Goal: Information Seeking & Learning: Learn about a topic

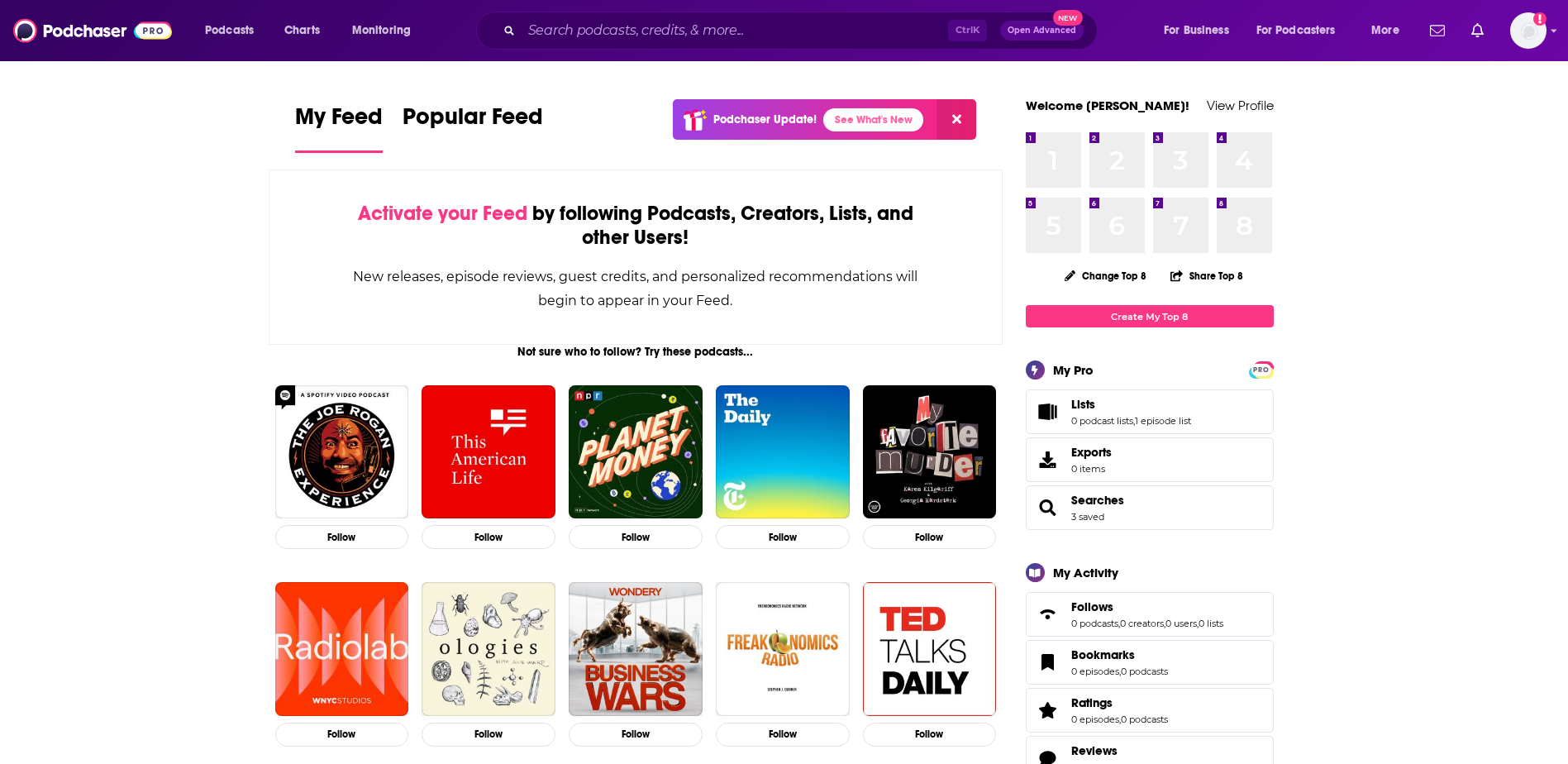
click at [850, 48] on div "Ctrl K Open Advanced New" at bounding box center [786, 30] width 621 height 38
click at [860, 28] on input "Search podcasts, credits, & more..." at bounding box center [735, 31] width 427 height 26
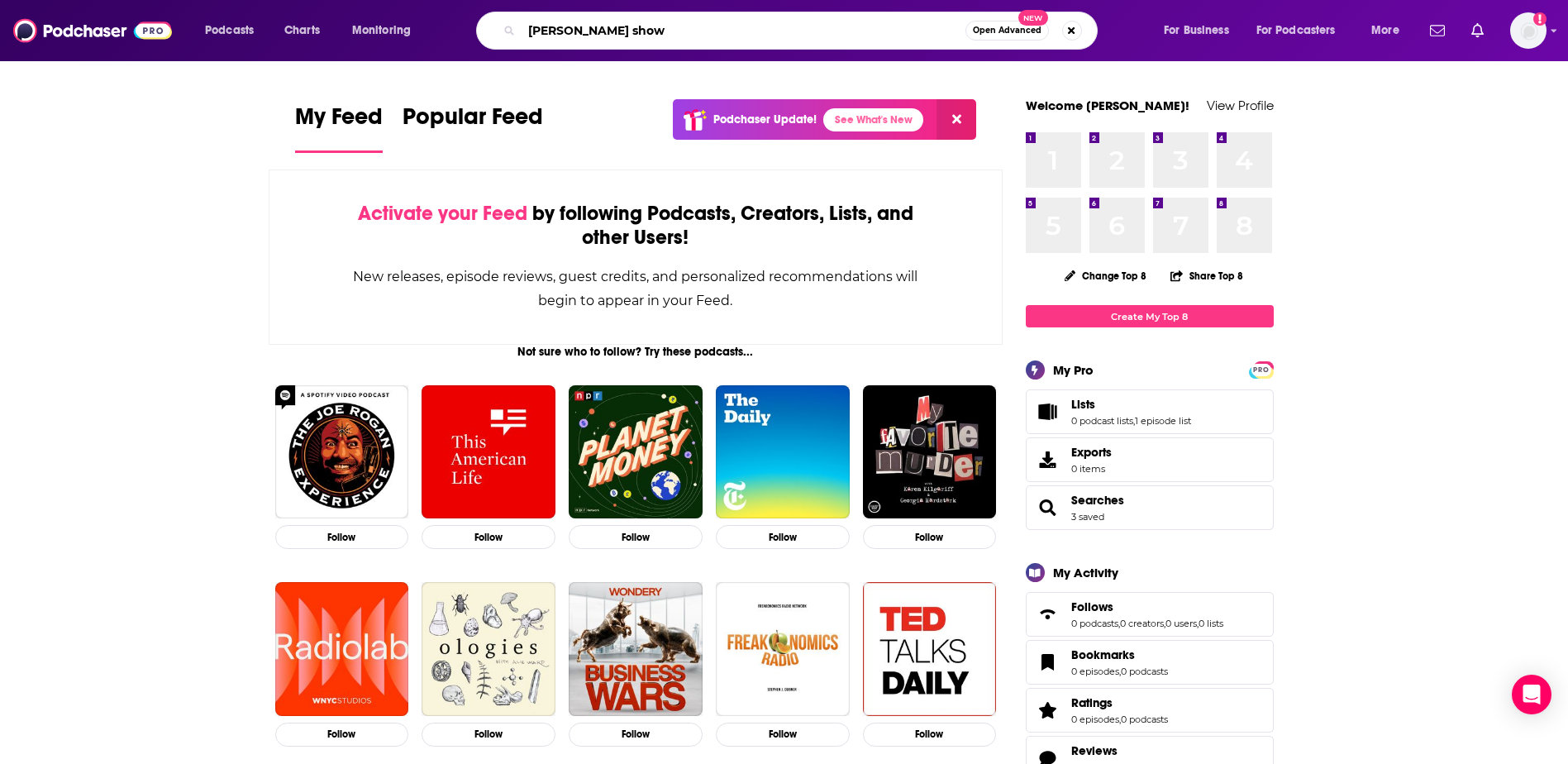
click at [817, 28] on input "[PERSON_NAME] show" at bounding box center [743, 31] width 443 height 26
type input "[PERSON_NAME] show"
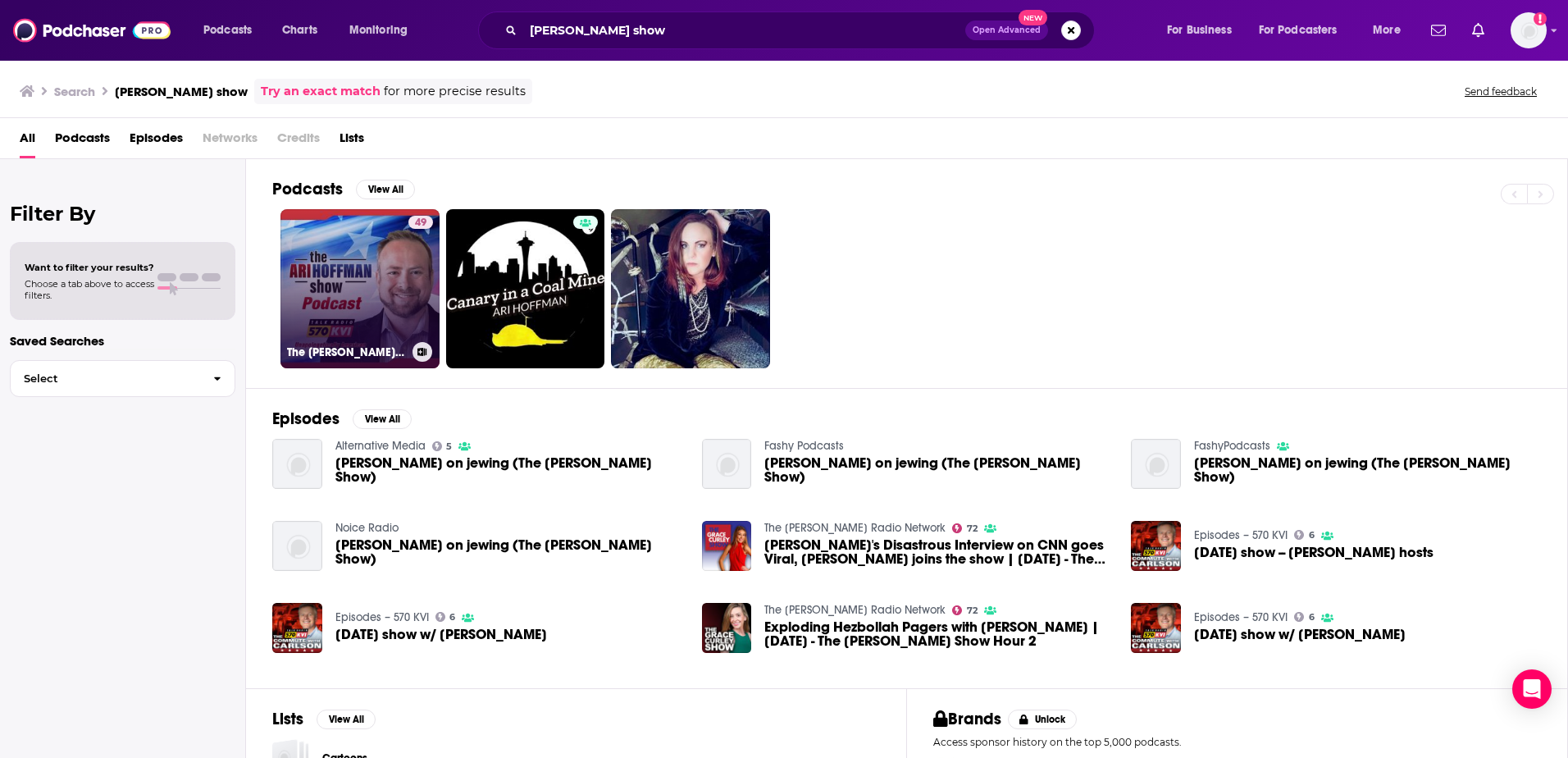
click at [384, 279] on link "49 The [PERSON_NAME] Show" at bounding box center [360, 288] width 159 height 159
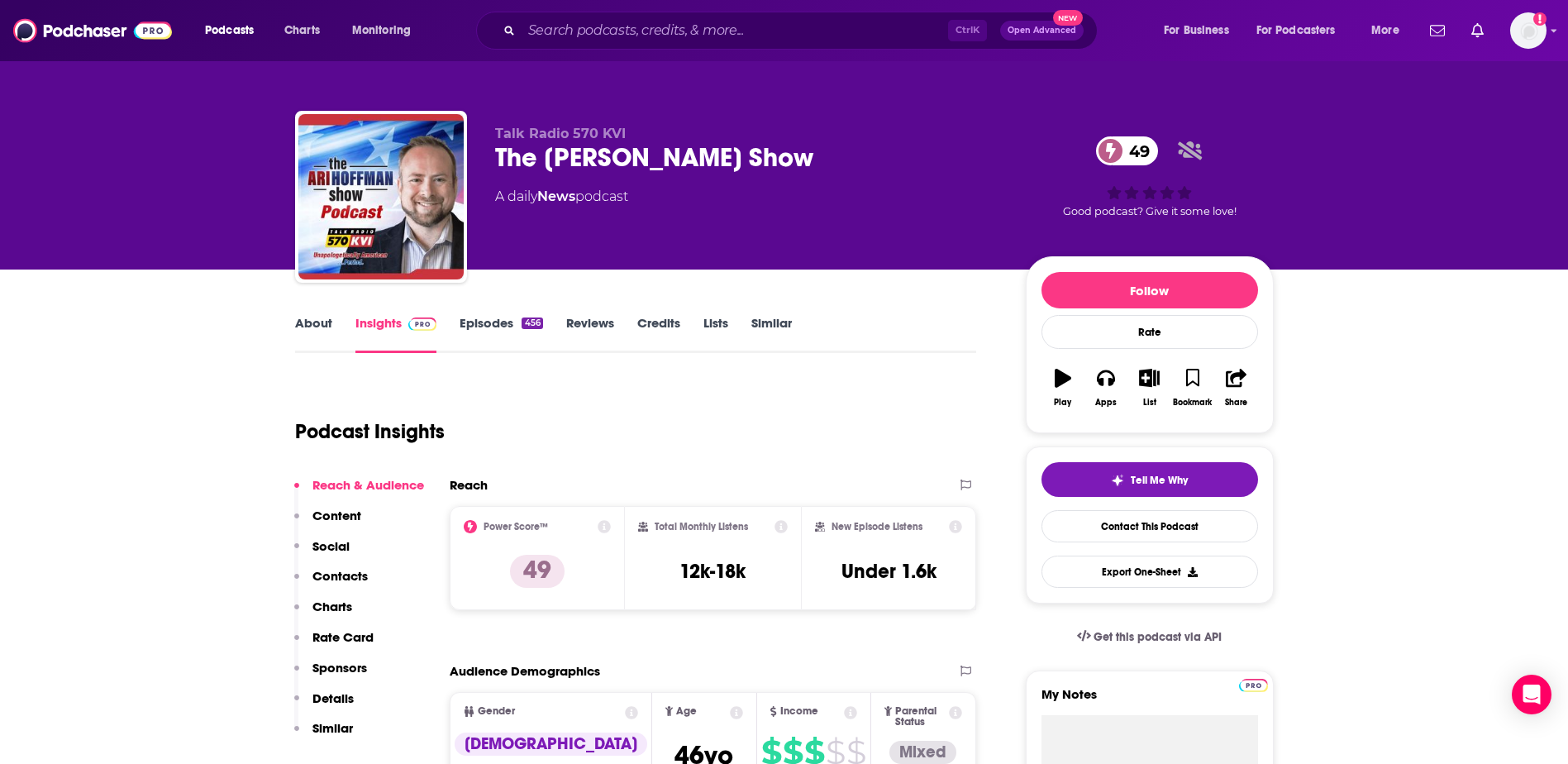
drag, startPoint x: 1389, startPoint y: 450, endPoint x: 1283, endPoint y: 364, distance: 136.5
click at [774, 23] on input "Search podcasts, credits, & more..." at bounding box center [735, 31] width 427 height 26
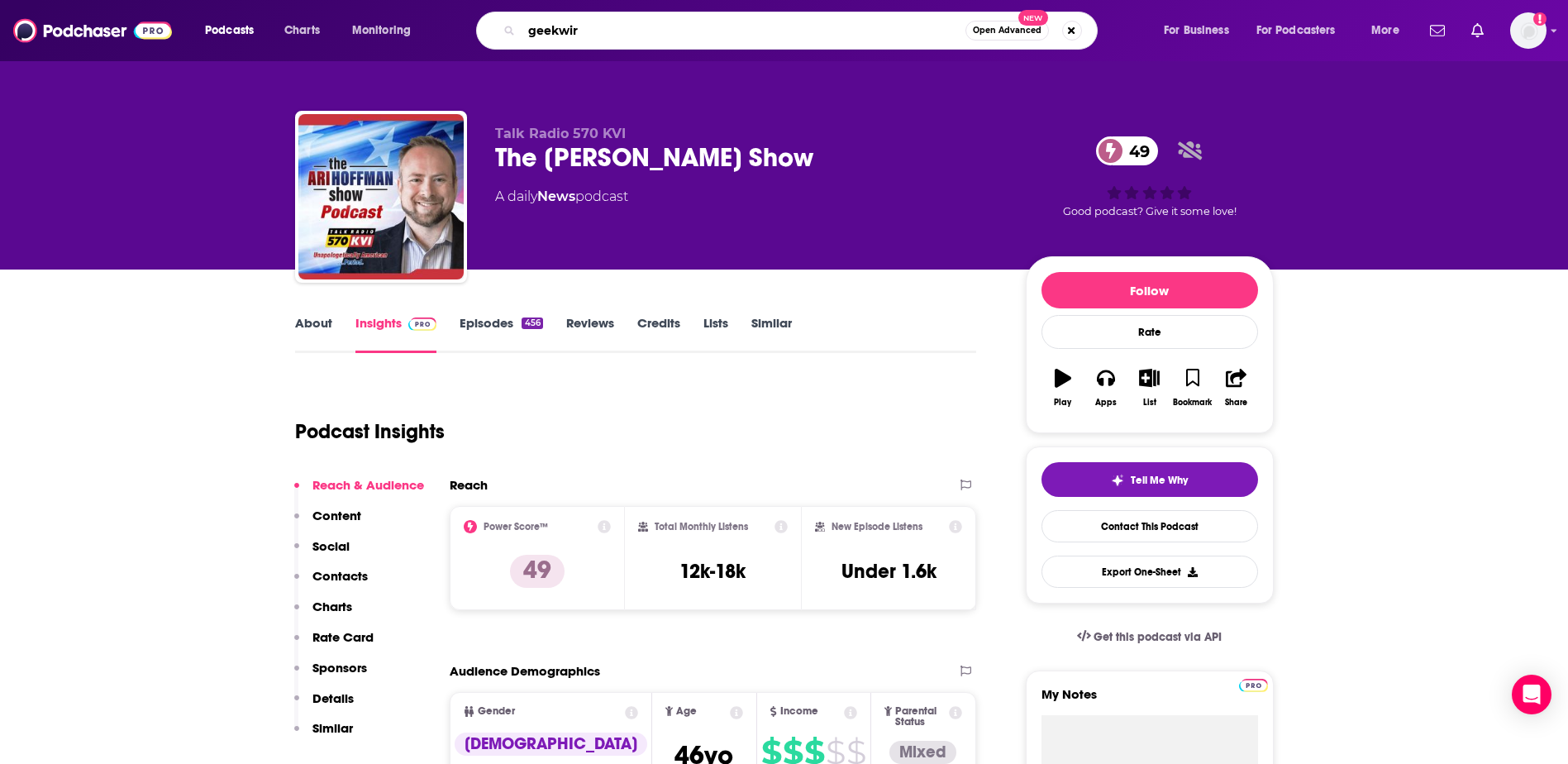
type input "geekwire"
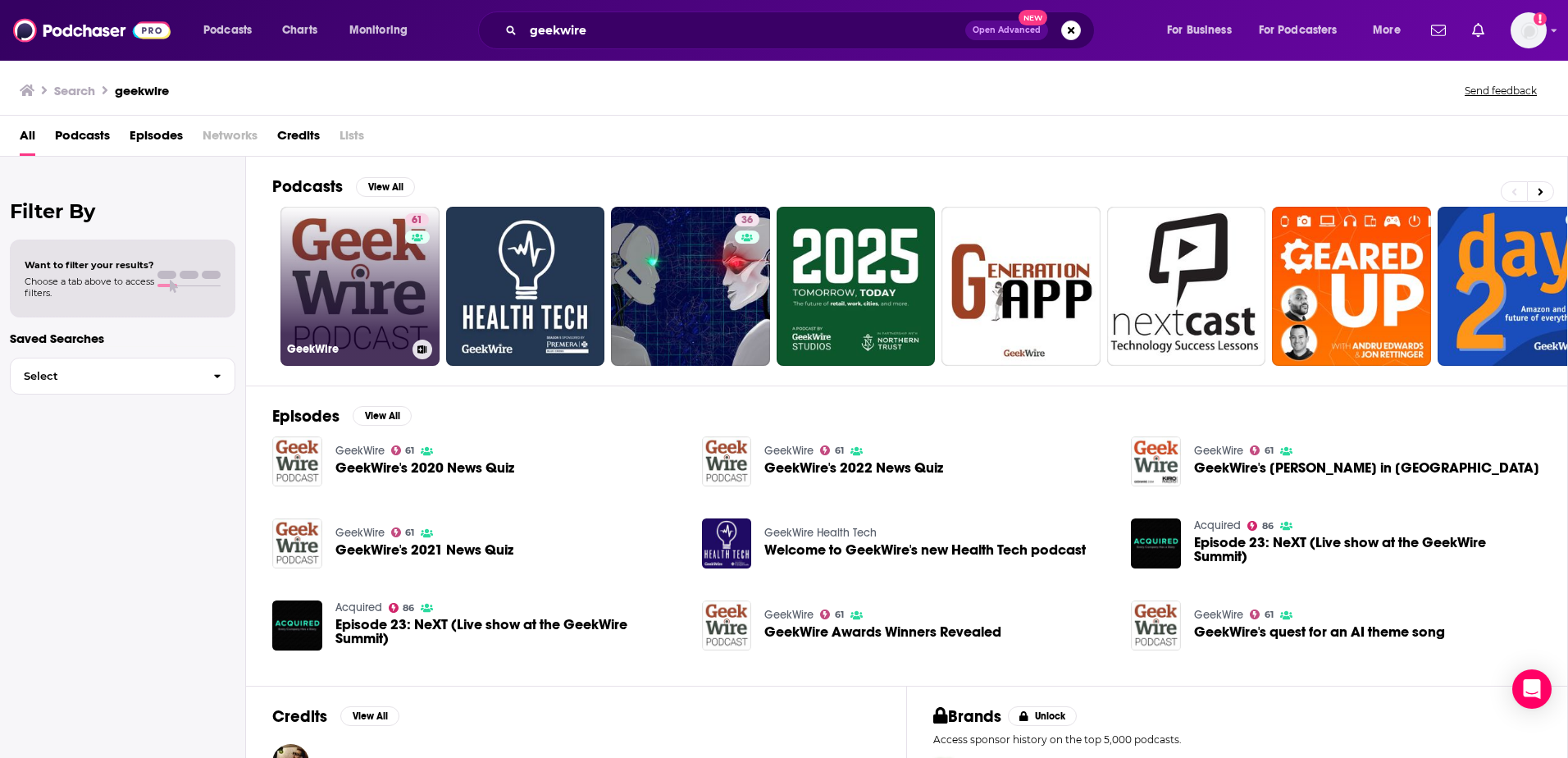
click at [382, 273] on link "61 GeekWire" at bounding box center [360, 287] width 159 height 159
